Goal: Information Seeking & Learning: Compare options

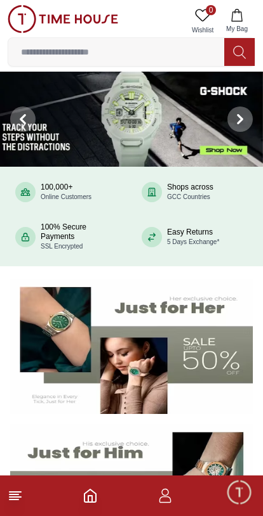
click at [20, 501] on icon at bounding box center [15, 495] width 15 height 15
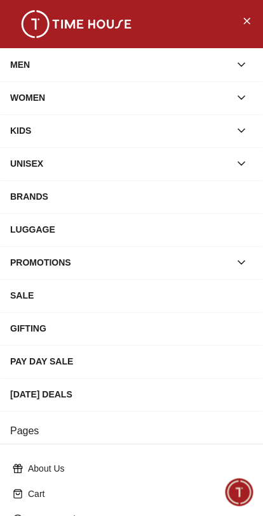
click at [245, 97] on icon "button" at bounding box center [241, 97] width 13 height 13
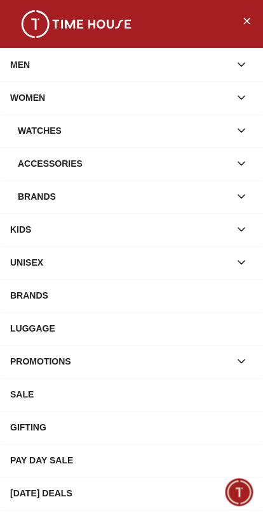
click at [245, 131] on icon "button" at bounding box center [241, 130] width 13 height 13
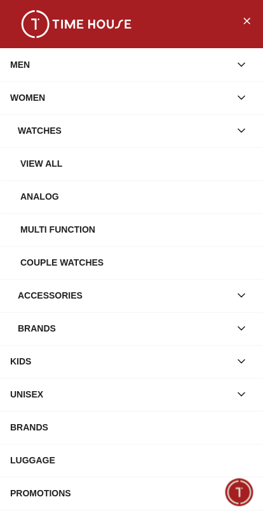
click at [34, 174] on div "View all" at bounding box center [136, 163] width 232 height 23
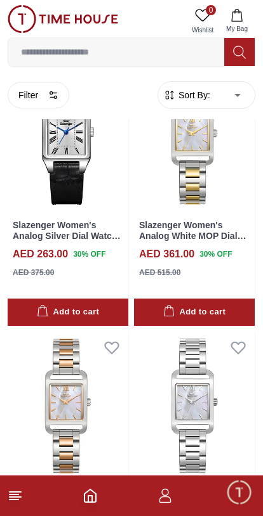
scroll to position [1053, 0]
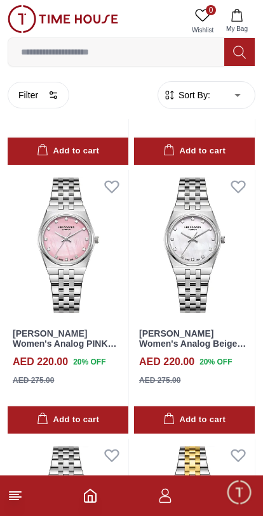
scroll to position [3201, 0]
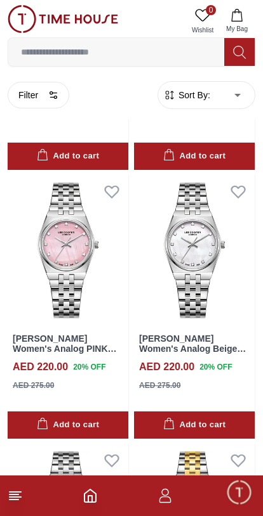
click at [178, 287] on img at bounding box center [194, 250] width 120 height 151
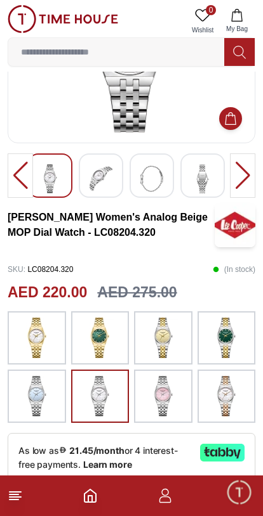
scroll to position [136, 0]
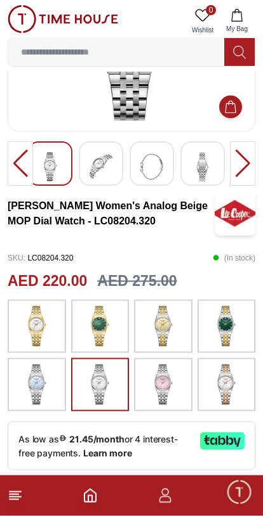
click at [169, 378] on img at bounding box center [163, 385] width 32 height 41
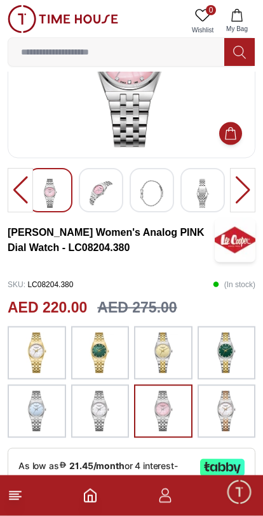
scroll to position [110, 0]
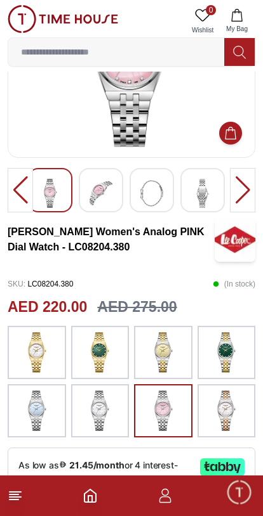
click at [40, 413] on img at bounding box center [37, 411] width 32 height 41
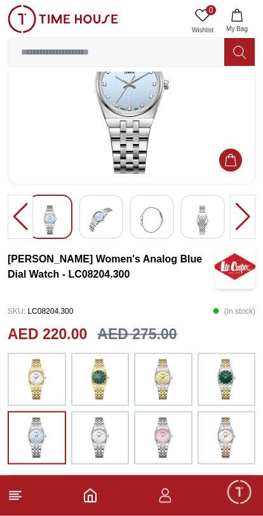
scroll to position [100, 0]
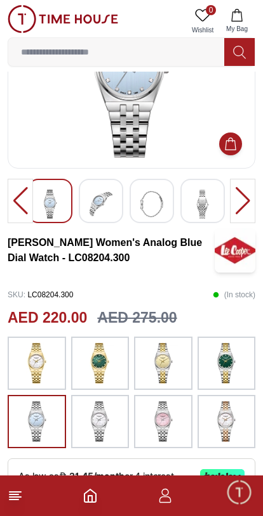
click at [172, 422] on img at bounding box center [163, 421] width 32 height 41
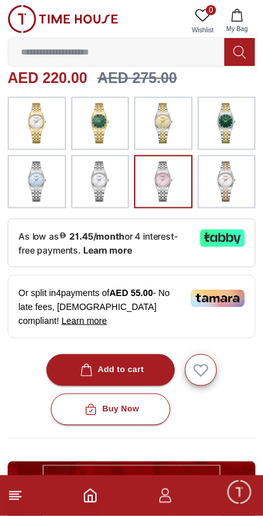
scroll to position [340, 0]
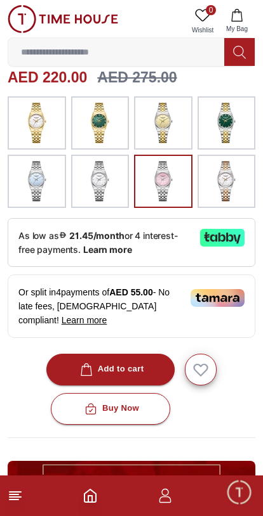
click at [84, 368] on icon "button" at bounding box center [86, 369] width 13 height 13
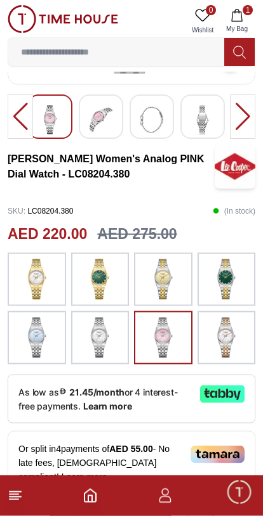
scroll to position [185, 0]
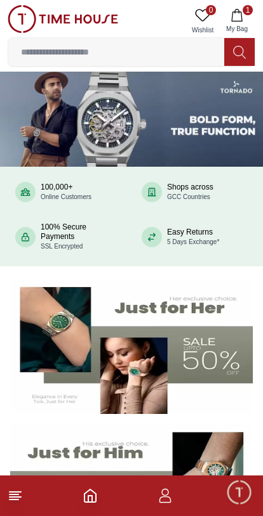
click at [239, 16] on icon "button" at bounding box center [236, 15] width 13 height 13
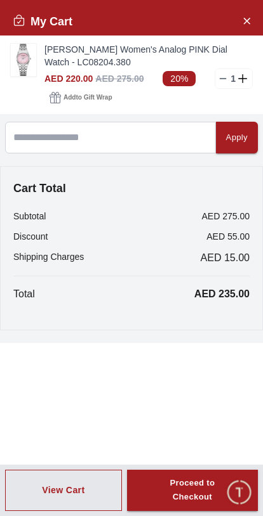
click at [23, 56] on img at bounding box center [23, 60] width 25 height 32
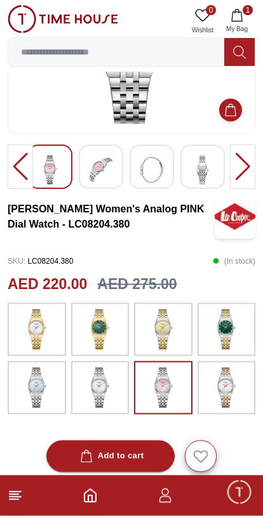
scroll to position [171, 0]
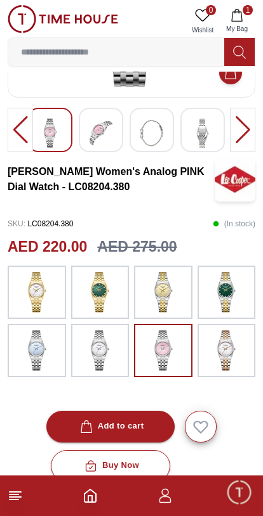
click at [235, 357] on img at bounding box center [226, 350] width 32 height 41
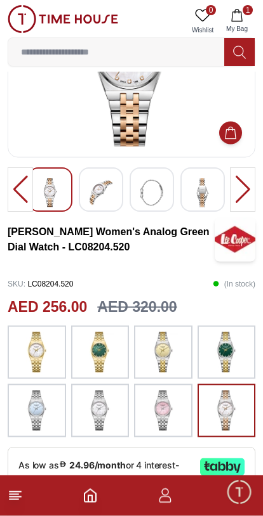
scroll to position [113, 0]
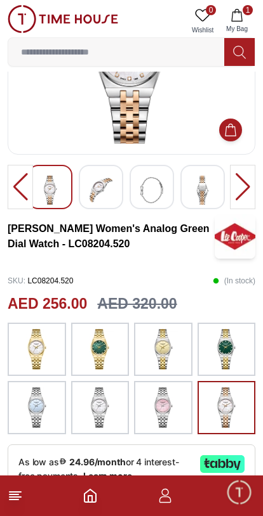
click at [167, 417] on img at bounding box center [163, 407] width 32 height 41
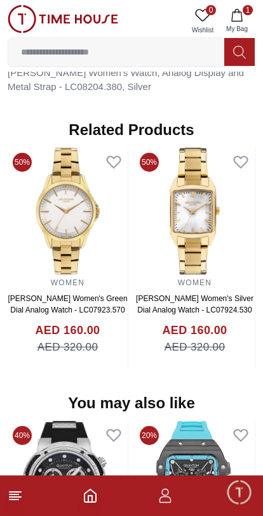
scroll to position [951, 0]
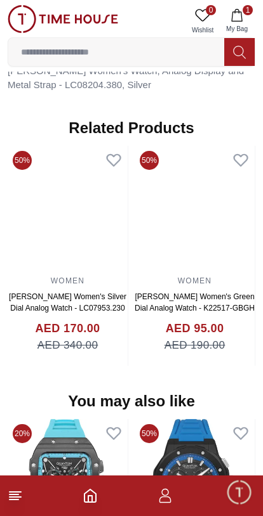
click at [77, 225] on img at bounding box center [68, 209] width 120 height 127
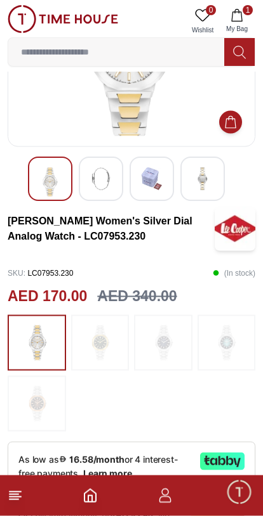
scroll to position [122, 0]
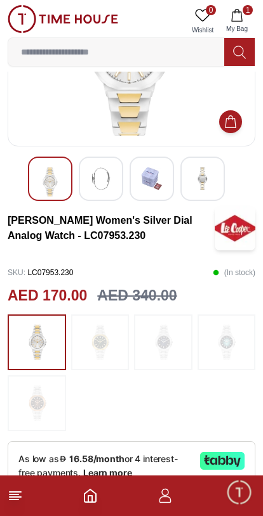
click at [98, 344] on img at bounding box center [100, 342] width 32 height 43
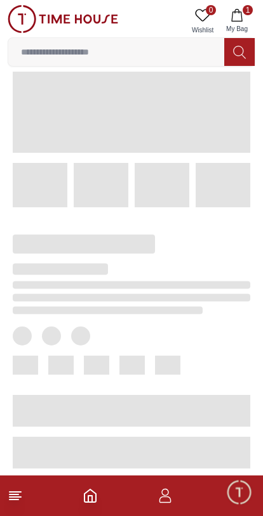
click at [233, 347] on div at bounding box center [120, 337] width 257 height 261
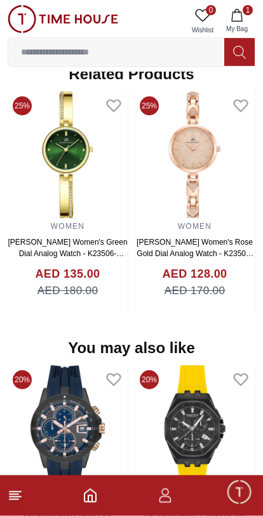
scroll to position [1150, 0]
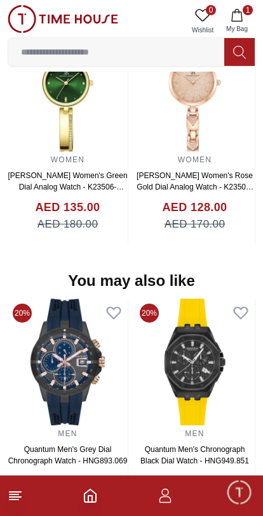
click at [13, 497] on line at bounding box center [15, 497] width 11 height 0
